Goal: Find specific page/section: Find specific page/section

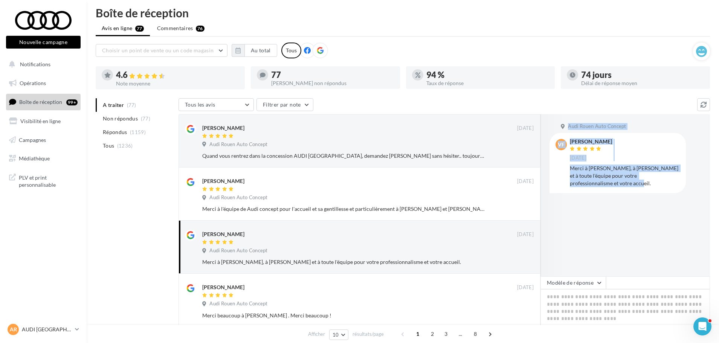
scroll to position [38, 0]
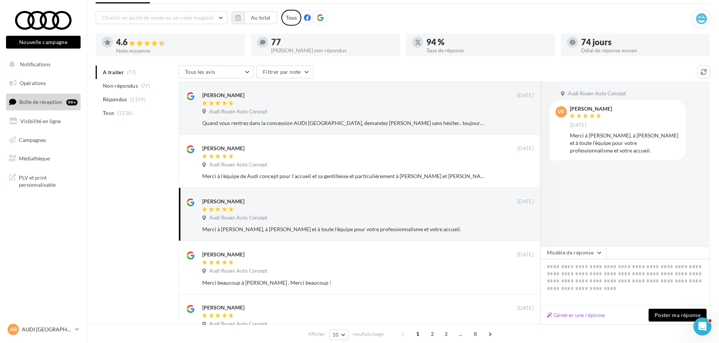
click at [110, 72] on ul "A traiter (77) Non répondus (77) Répondus (1159) Tous (1236)" at bounding box center [136, 93] width 80 height 54
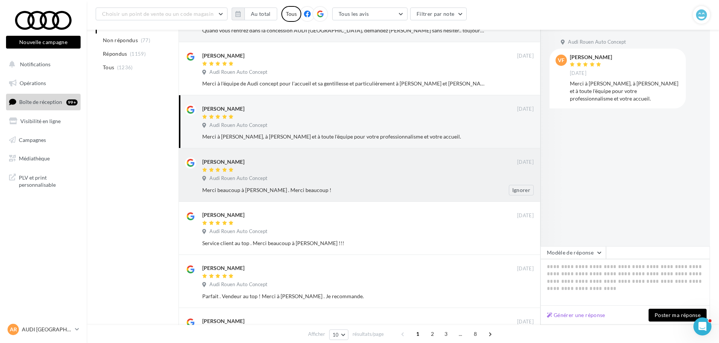
scroll to position [157, 0]
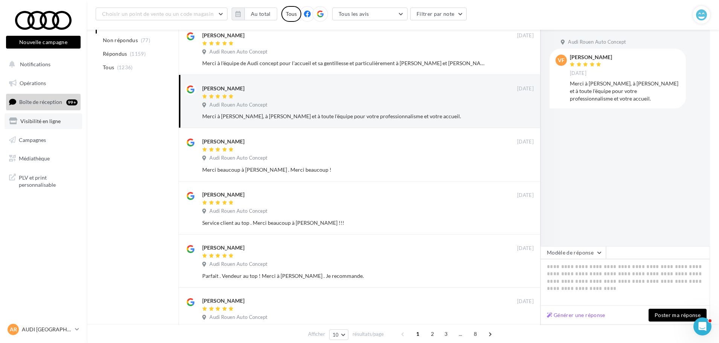
click at [35, 125] on link "Visibilité en ligne" at bounding box center [44, 121] width 78 height 16
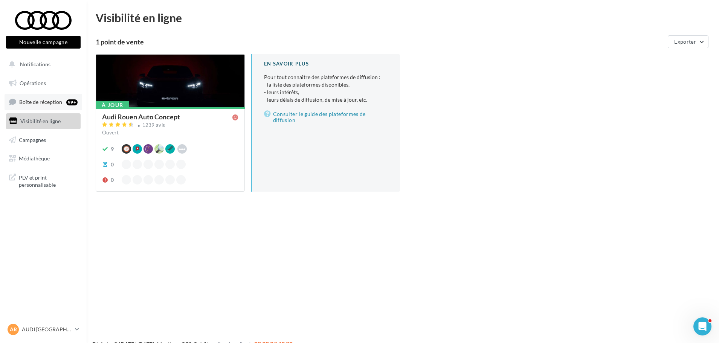
click at [51, 101] on span "Boîte de réception" at bounding box center [40, 102] width 43 height 6
